Goal: Information Seeking & Learning: Learn about a topic

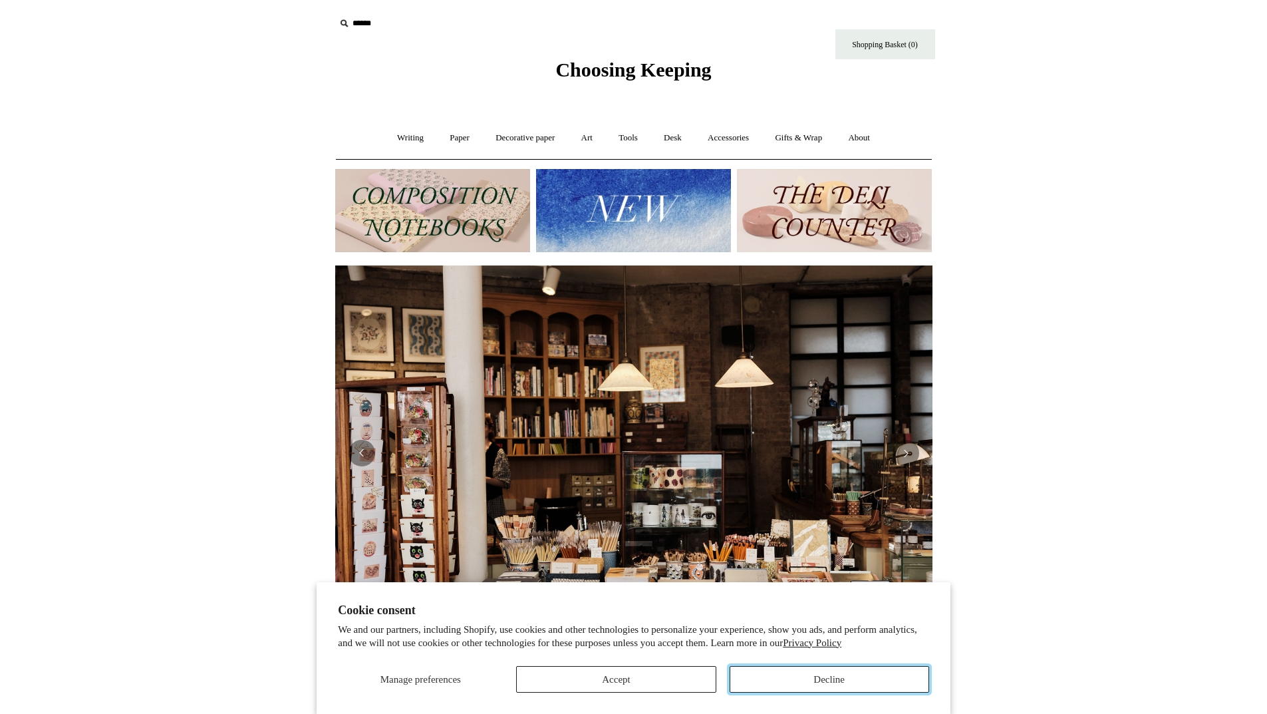
click at [796, 685] on button "Decline" at bounding box center [830, 679] width 200 height 27
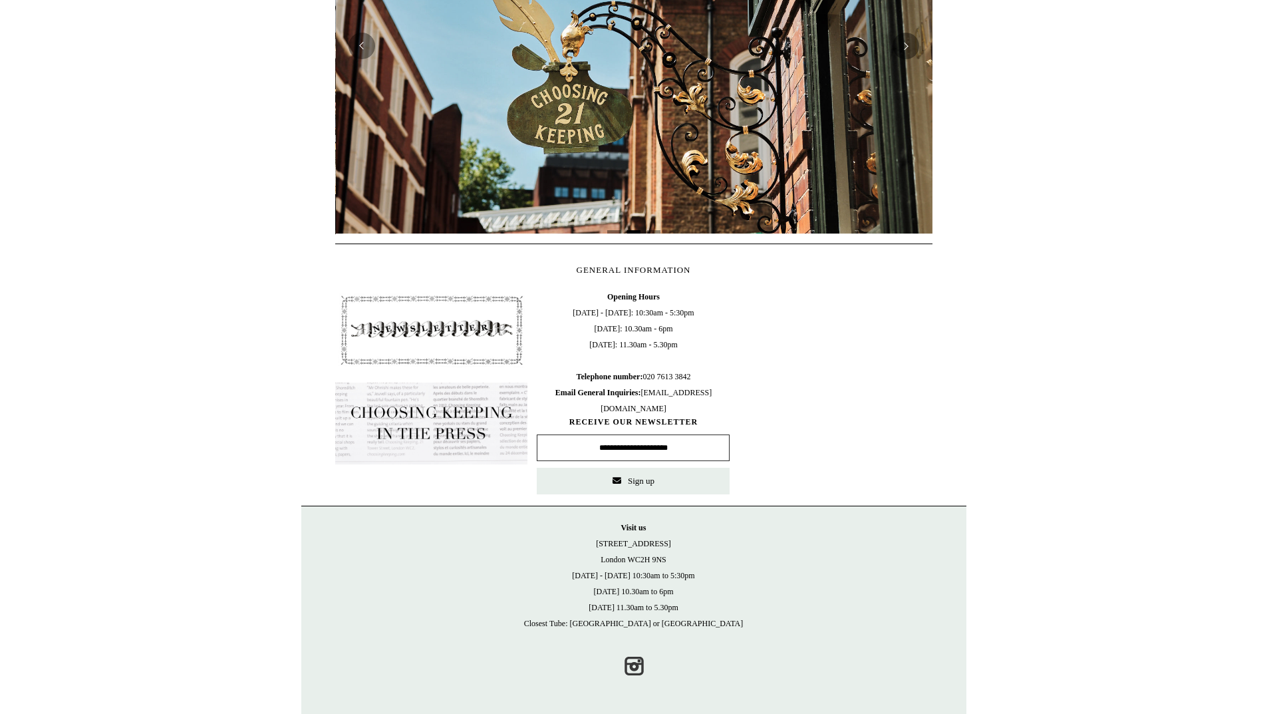
scroll to position [0, 597]
click at [417, 332] on img at bounding box center [431, 330] width 193 height 82
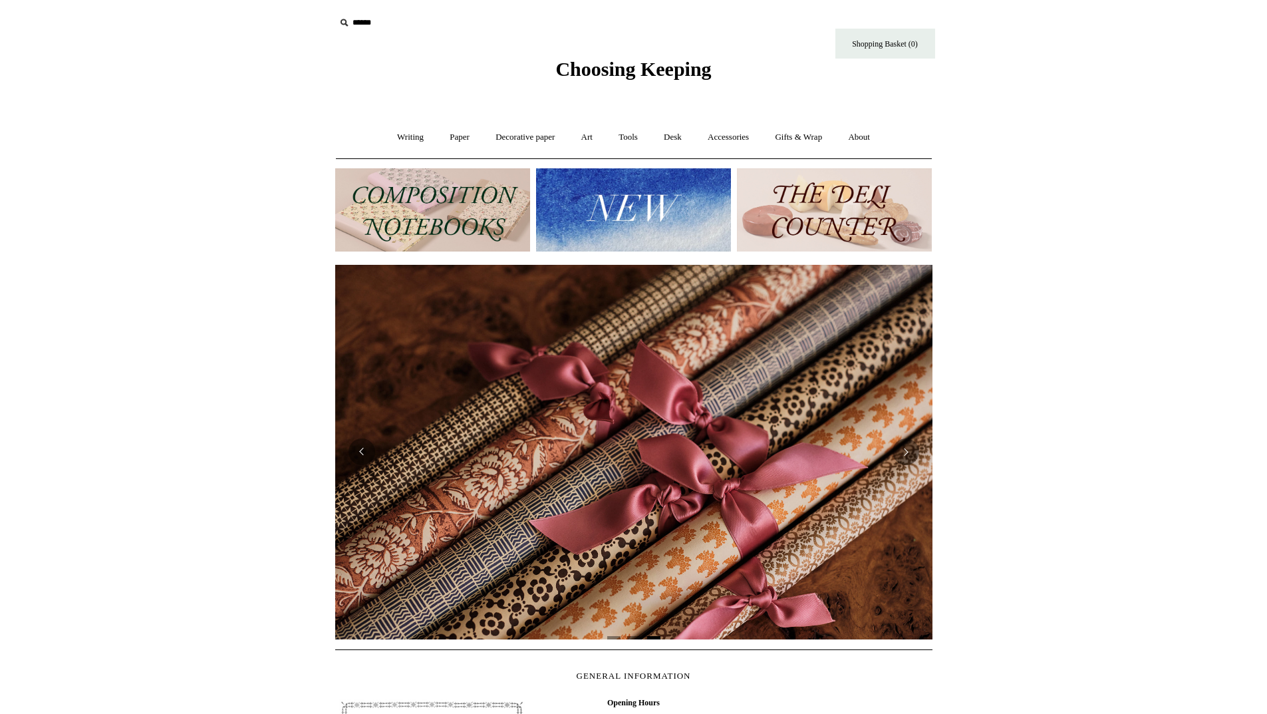
scroll to position [0, 0]
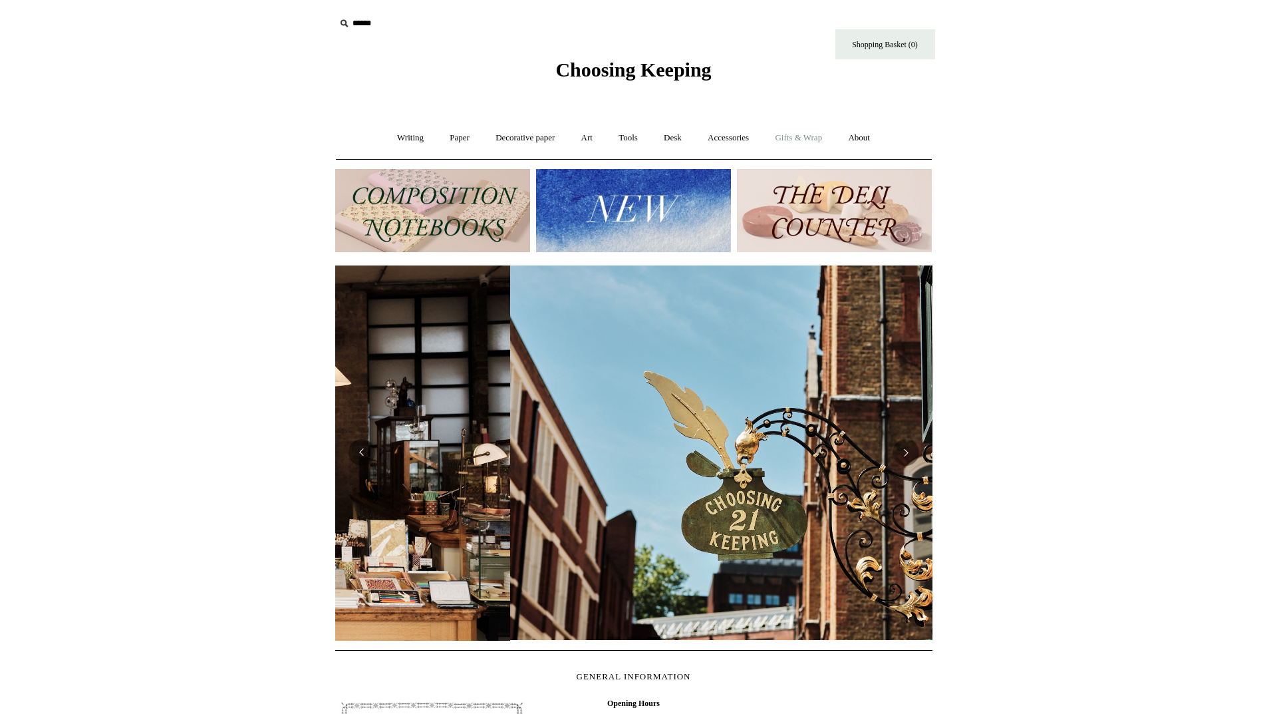
click at [802, 132] on link "Gifts & Wrap +" at bounding box center [798, 137] width 71 height 35
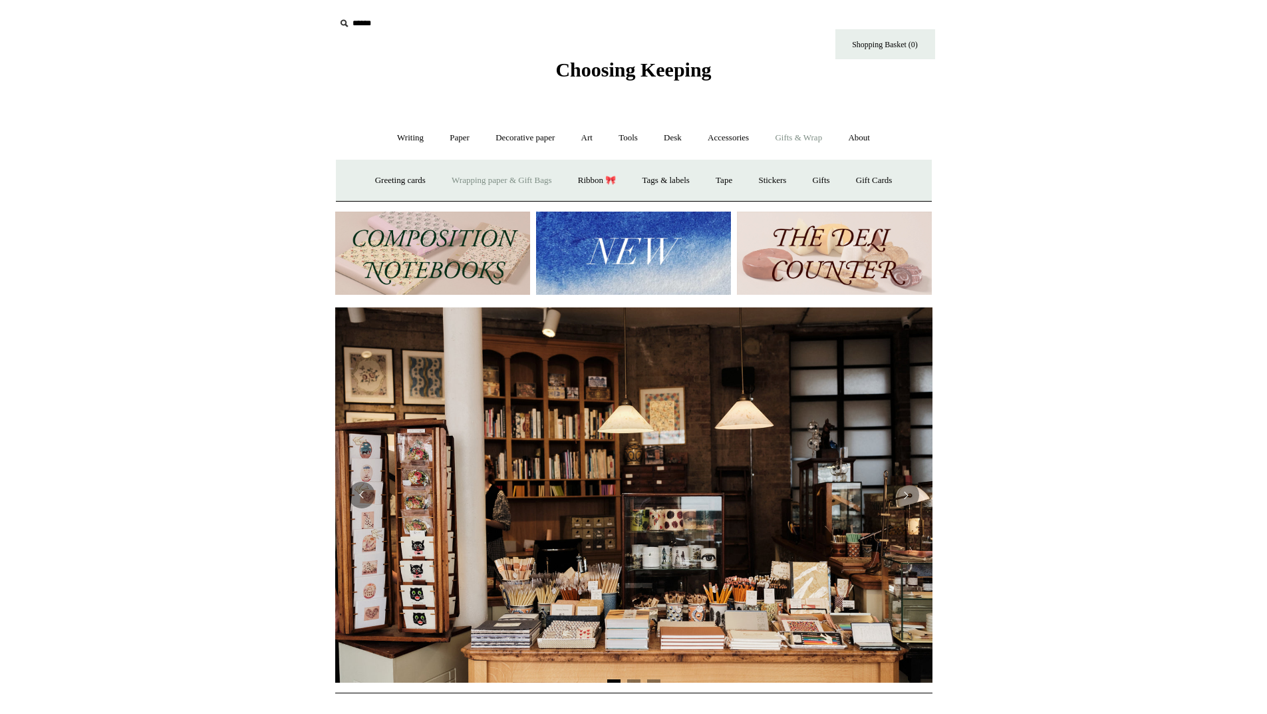
click at [490, 183] on link "Wrapping paper & Gift Bags" at bounding box center [502, 180] width 124 height 35
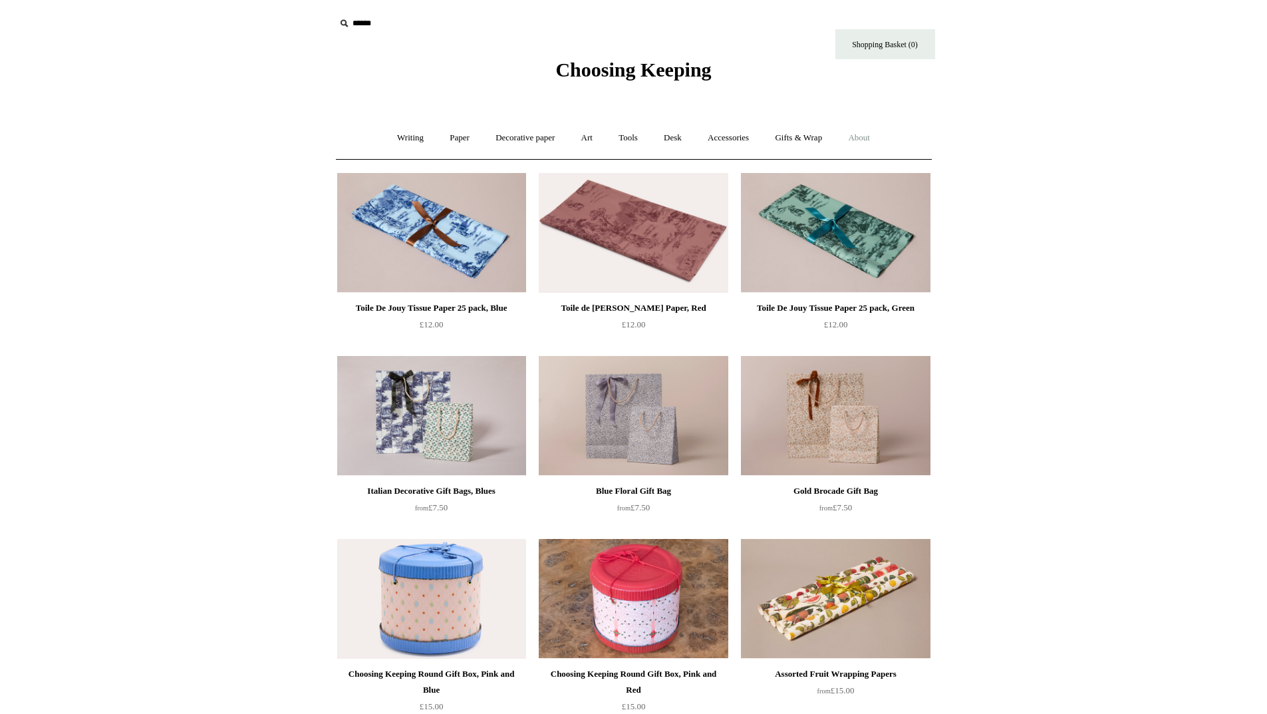
click at [872, 130] on link "About +" at bounding box center [859, 137] width 46 height 35
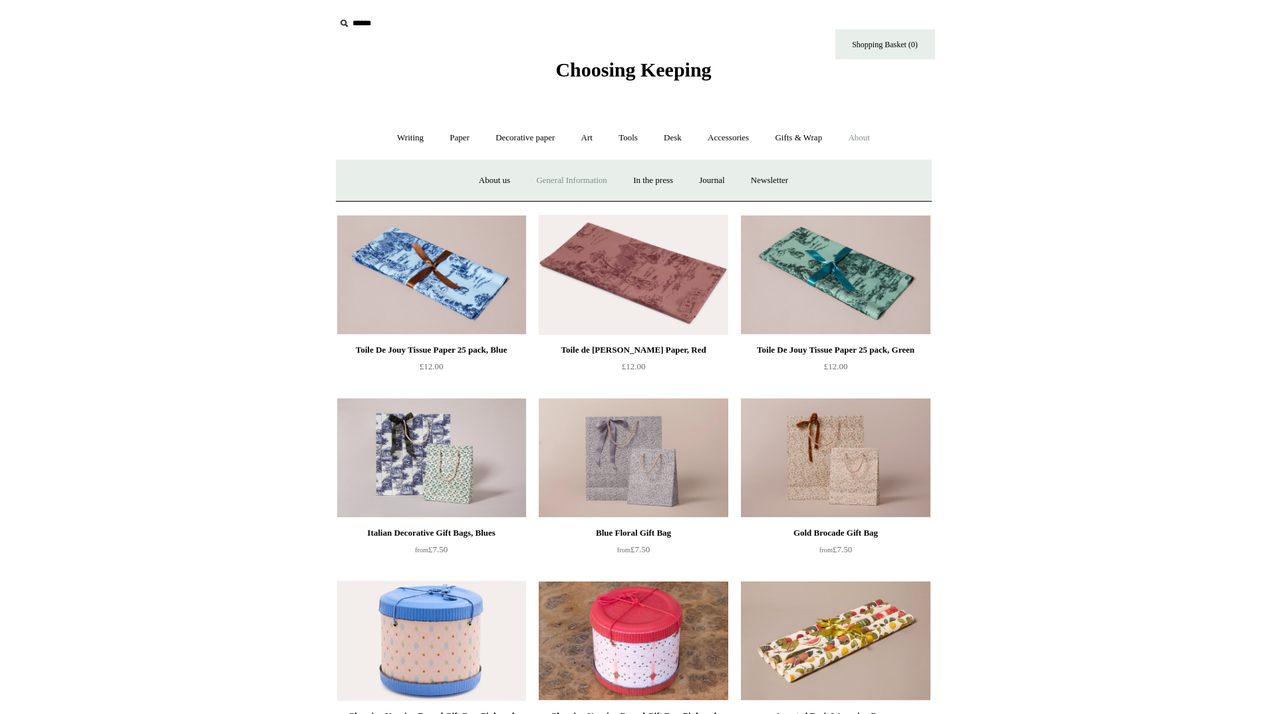
click at [553, 175] on link "General Information" at bounding box center [571, 180] width 94 height 35
